Goal: Task Accomplishment & Management: Manage account settings

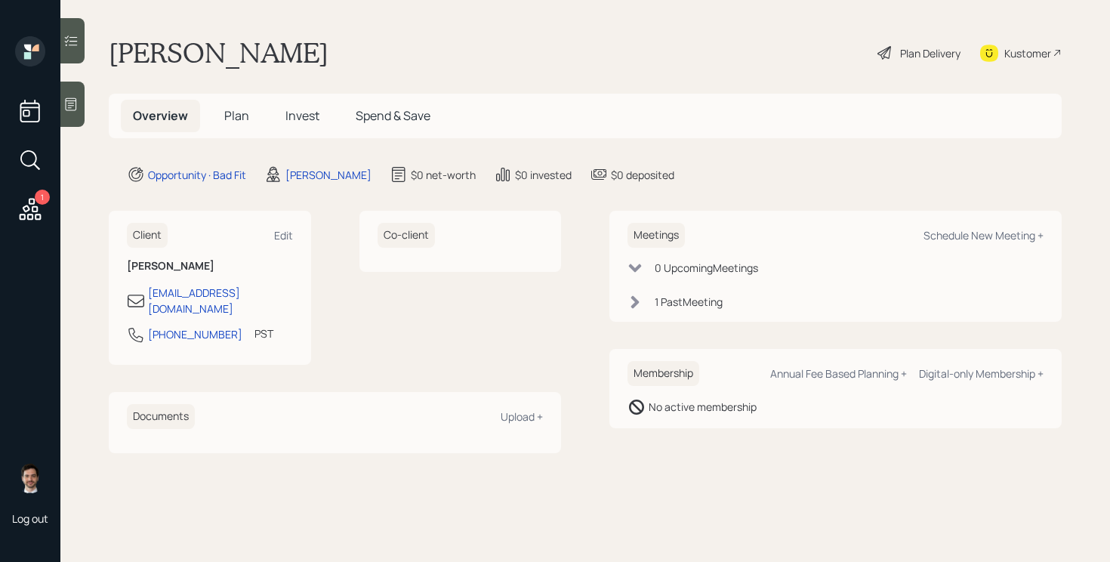
click at [231, 121] on span "Plan" at bounding box center [236, 115] width 25 height 17
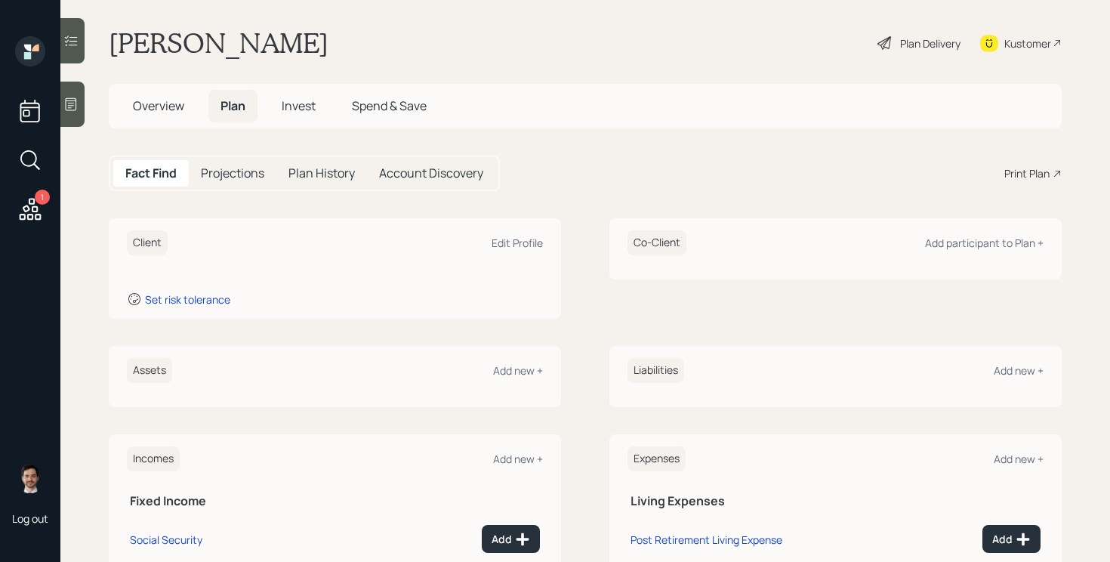
scroll to position [8, 0]
